Goal: Navigation & Orientation: Understand site structure

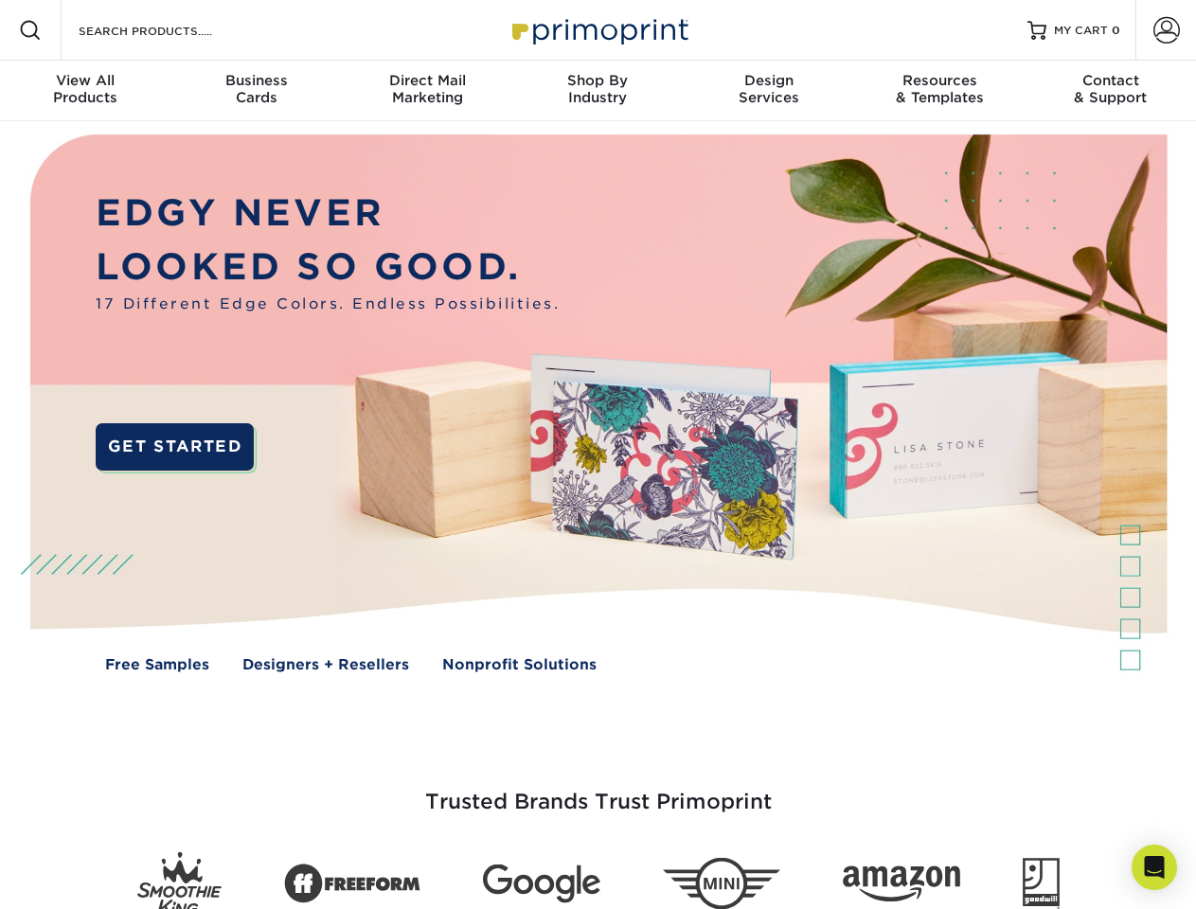
click at [598, 455] on img at bounding box center [598, 417] width 1184 height 592
click at [30, 30] on span at bounding box center [30, 30] width 23 height 23
click at [1166, 30] on span at bounding box center [1167, 30] width 27 height 27
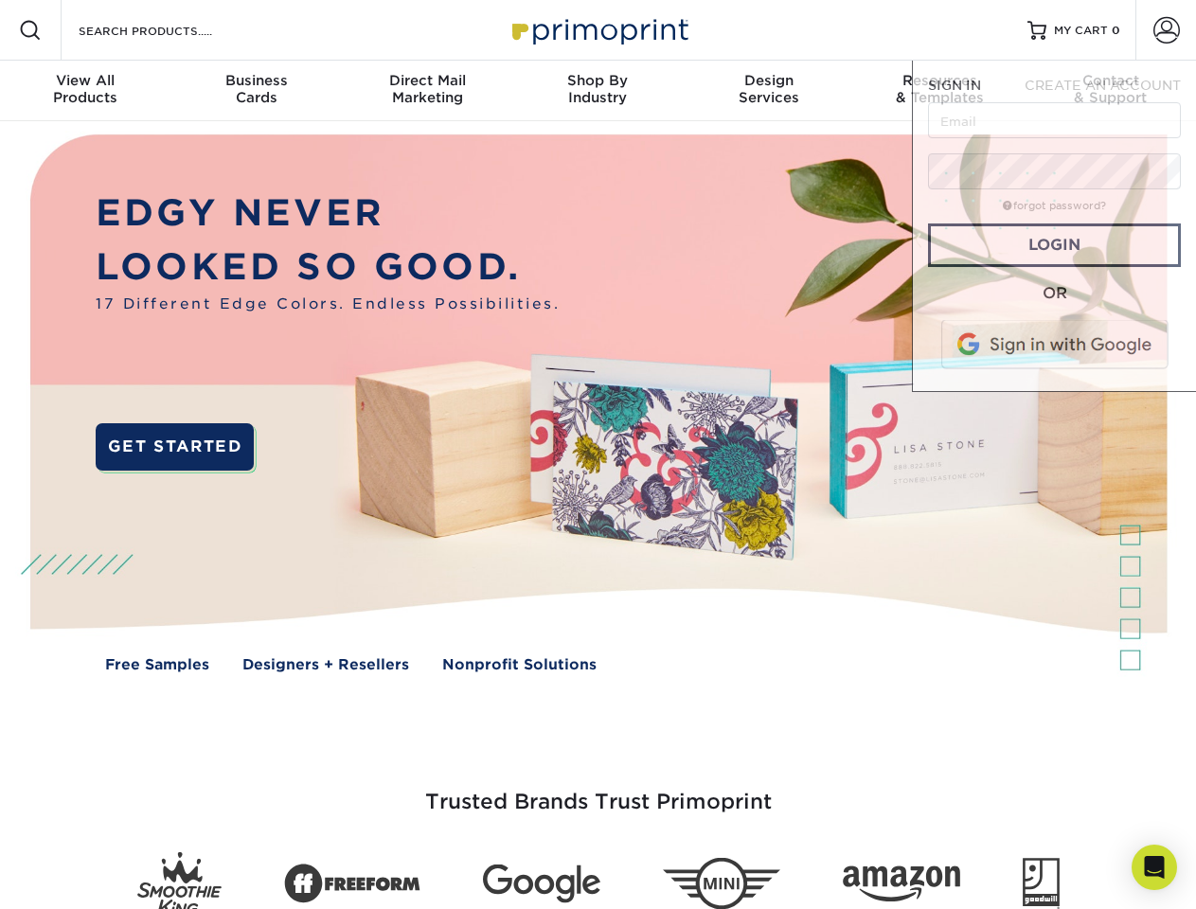
click at [85, 91] on div "View All Products" at bounding box center [85, 89] width 170 height 34
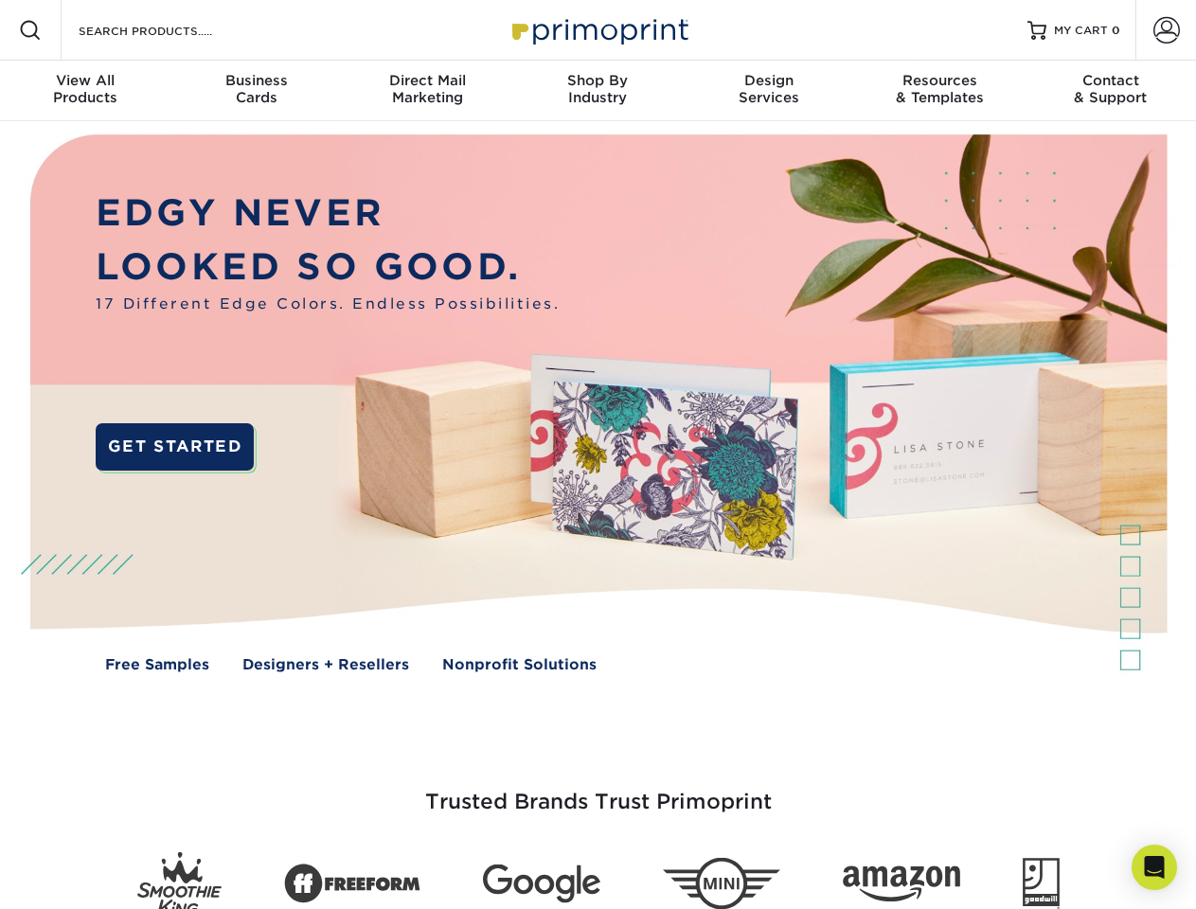
click at [256, 91] on div "Business Cards" at bounding box center [255, 89] width 170 height 34
click at [427, 91] on div "Direct Mail Marketing" at bounding box center [427, 89] width 170 height 34
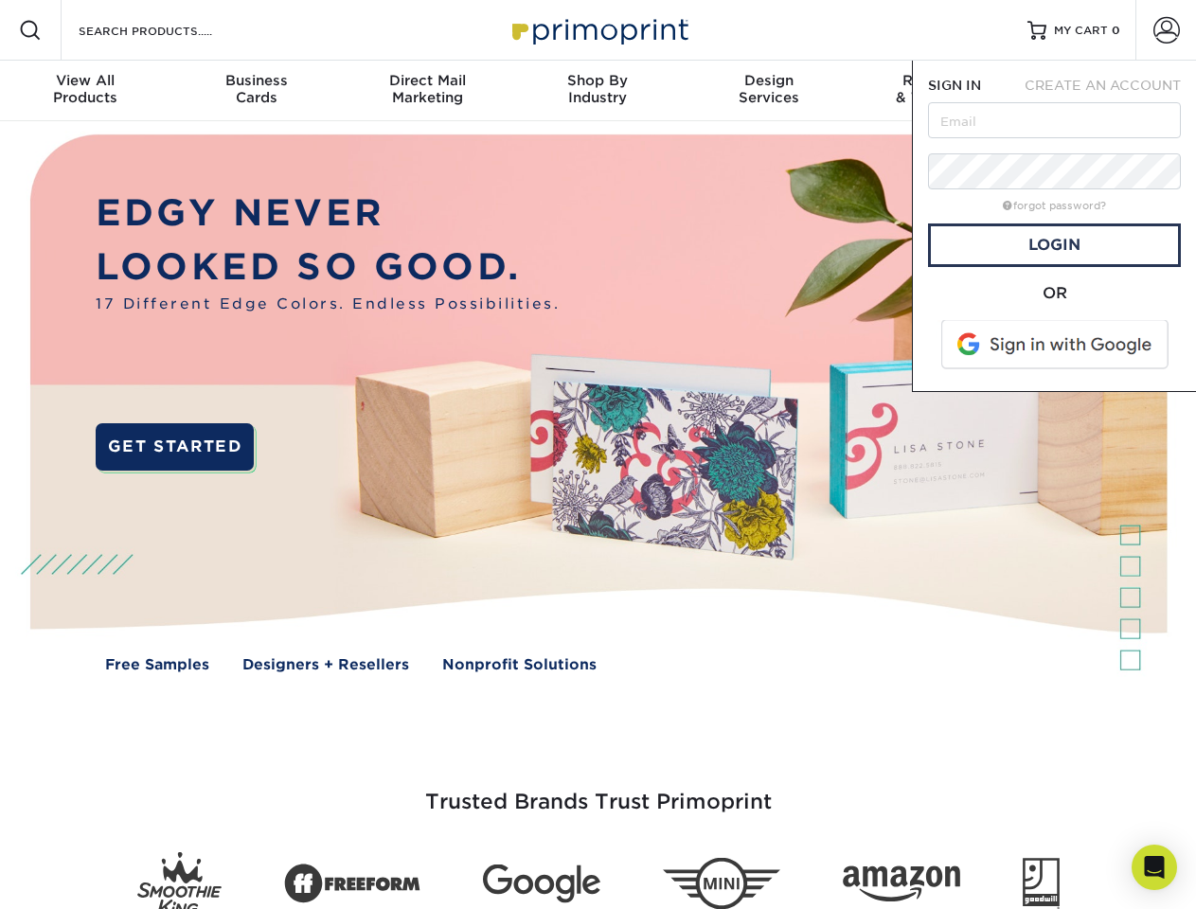
click at [598, 91] on div "Shop By Industry" at bounding box center [597, 89] width 170 height 34
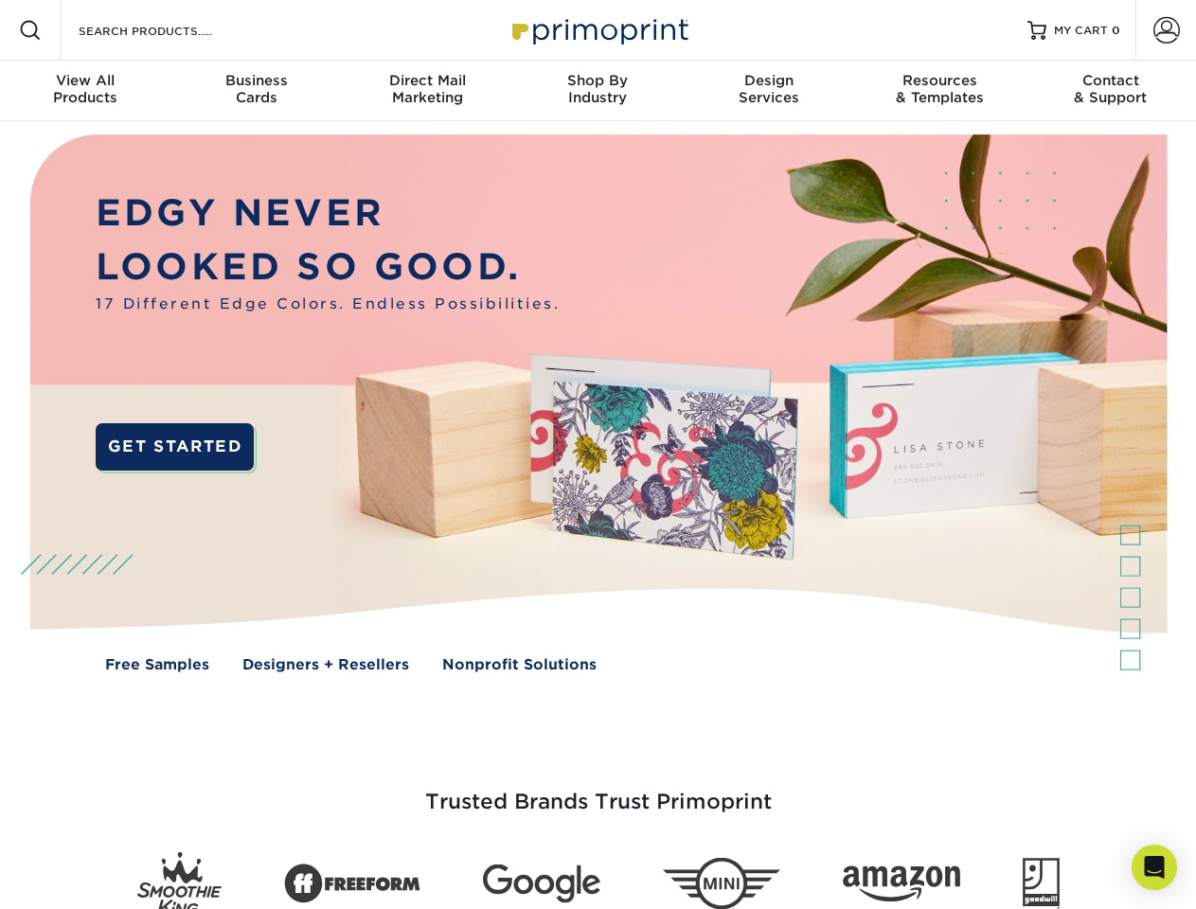
click at [769, 91] on div "Design Services" at bounding box center [769, 89] width 170 height 34
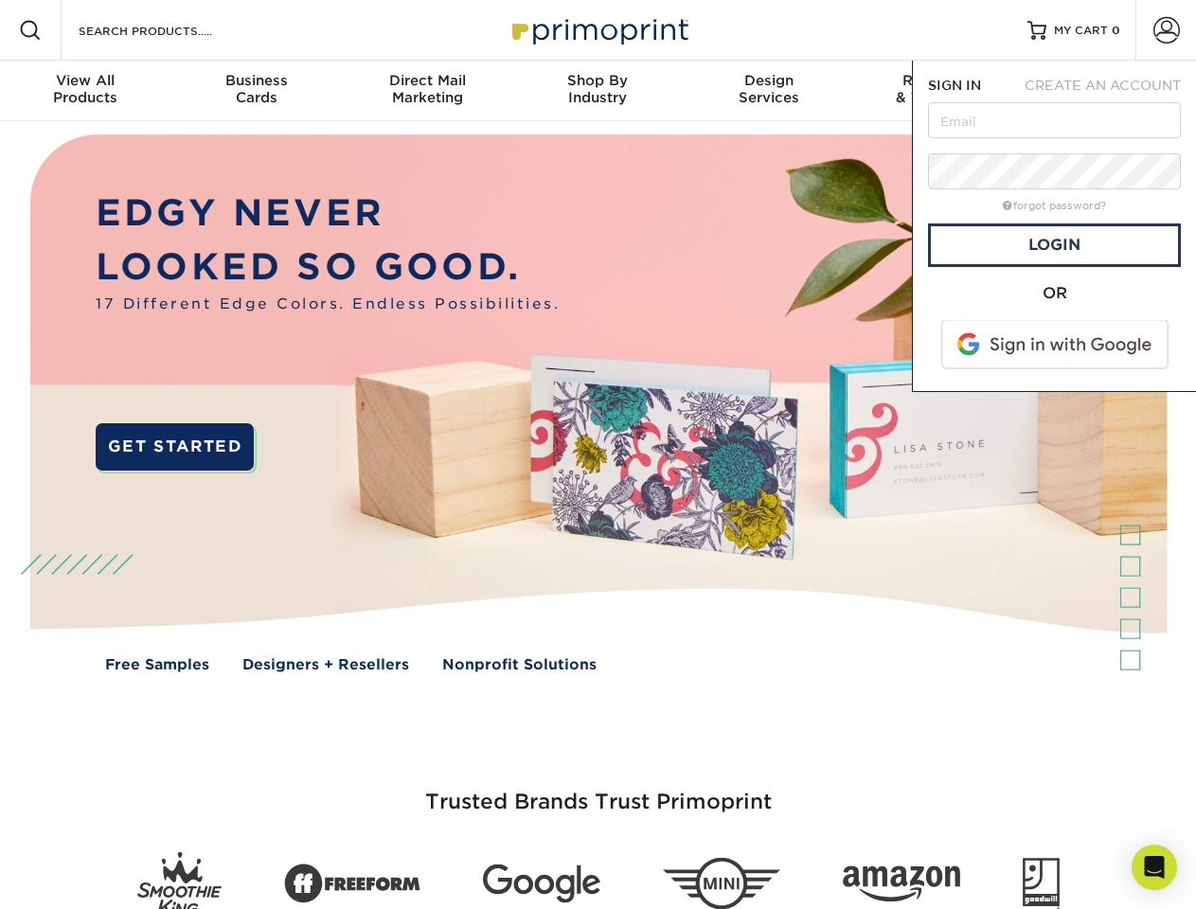
click at [939, 91] on span "SIGN IN" at bounding box center [954, 85] width 53 height 15
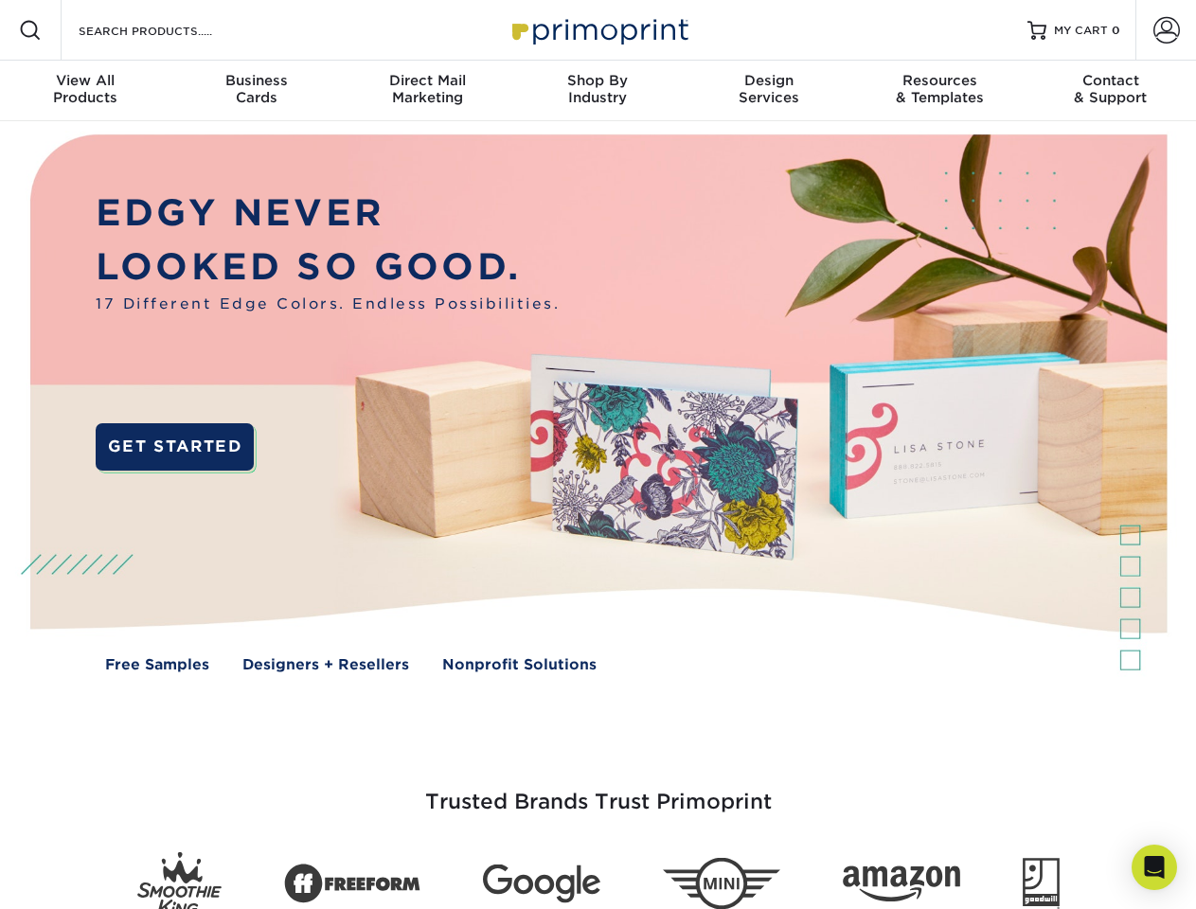
click at [1111, 91] on div "Contact & Support" at bounding box center [1111, 89] width 170 height 34
